Goal: Information Seeking & Learning: Learn about a topic

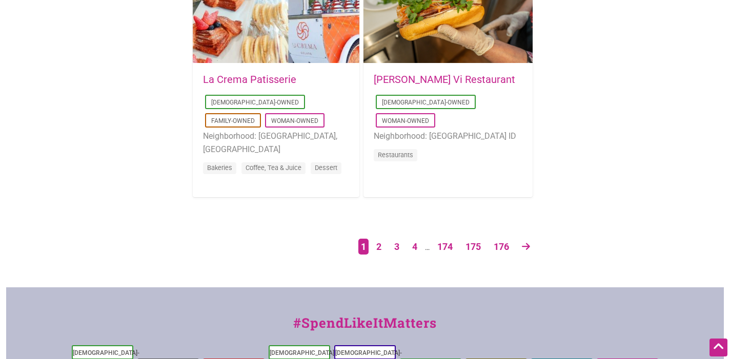
scroll to position [1766, 0]
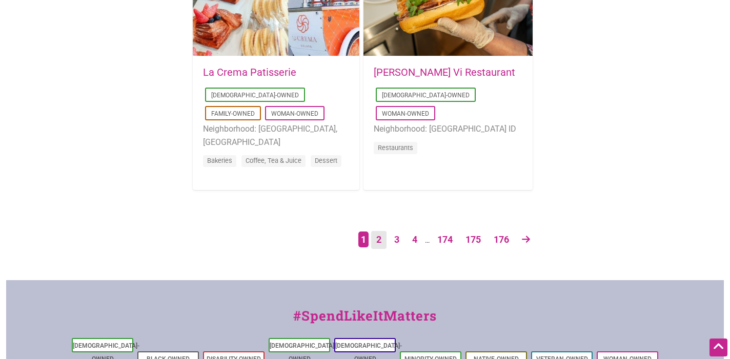
click at [374, 240] on link "2" at bounding box center [378, 240] width 15 height 18
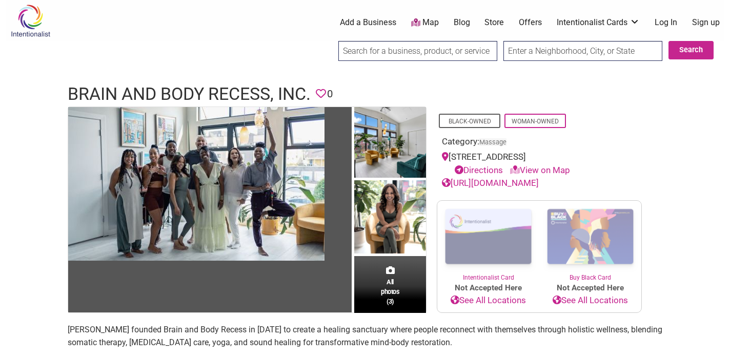
click at [507, 181] on link "https://www.brainandbodyrecess.com/" at bounding box center [490, 183] width 97 height 10
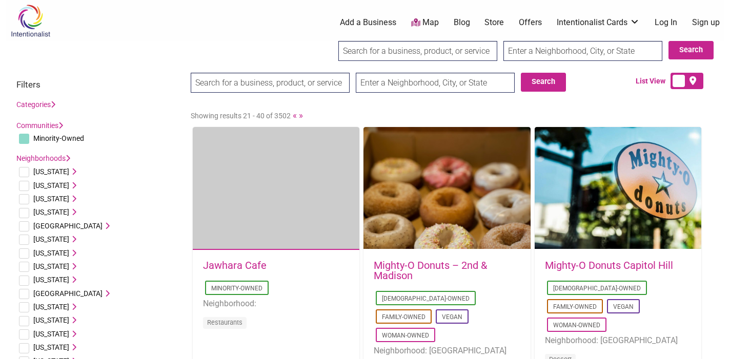
click at [293, 82] on input "search" at bounding box center [270, 83] width 159 height 20
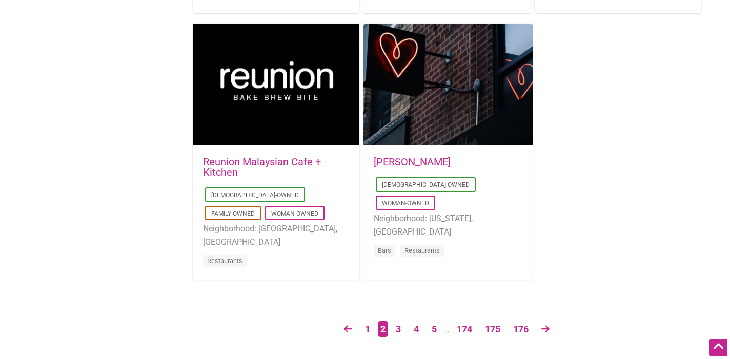
scroll to position [1704, 0]
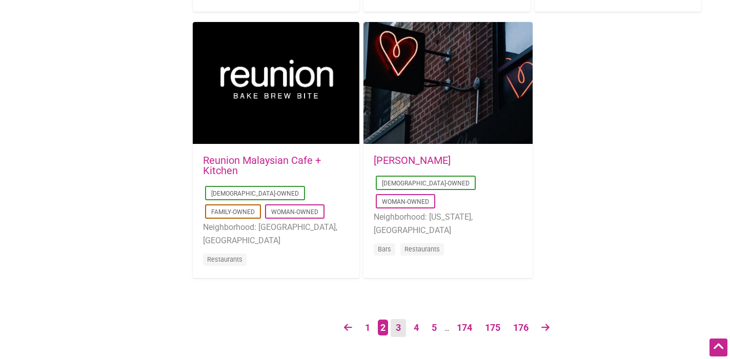
click at [397, 329] on link "3" at bounding box center [398, 328] width 15 height 18
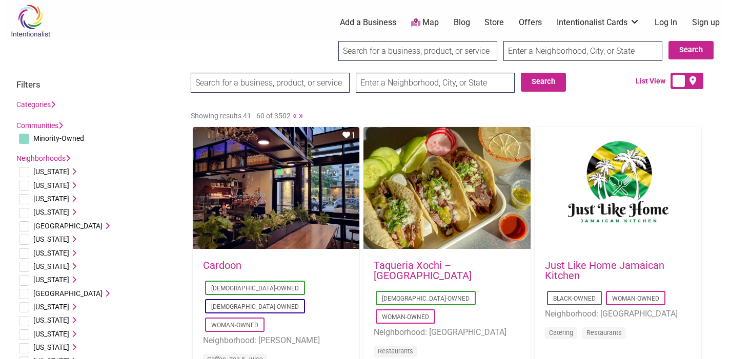
click at [437, 85] on input "text" at bounding box center [435, 83] width 159 height 20
click at [436, 84] on input "Seattle" at bounding box center [435, 83] width 159 height 20
click at [366, 82] on input "Seattle" at bounding box center [435, 83] width 159 height 20
type input "Seattle"
click at [536, 75] on button "Search" at bounding box center [543, 82] width 45 height 18
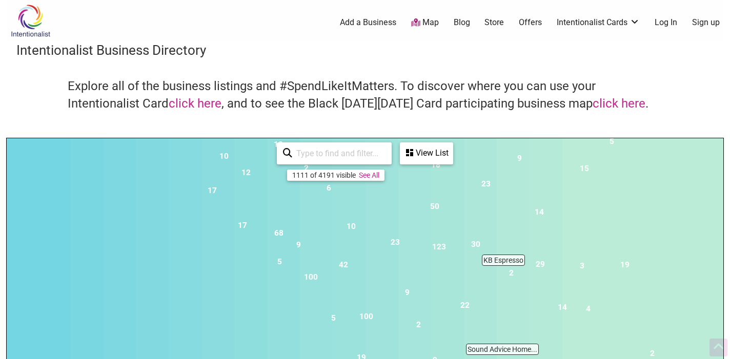
scroll to position [423, 0]
